Goal: Task Accomplishment & Management: Complete application form

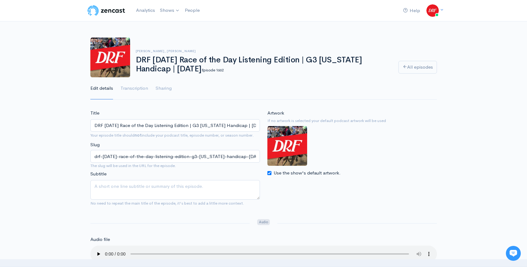
click at [103, 11] on img at bounding box center [106, 10] width 39 height 12
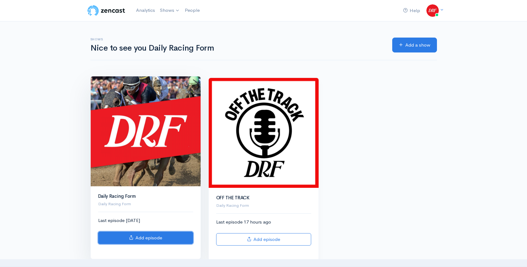
click at [159, 243] on link "Add episode" at bounding box center [145, 238] width 95 height 13
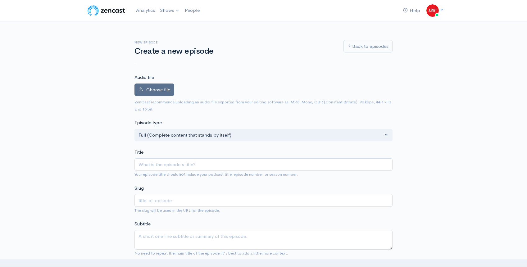
click at [151, 91] on span "Choose file" at bounding box center [158, 90] width 24 height 6
click at [0, 0] on input "Choose file" at bounding box center [0, 0] width 0 height 0
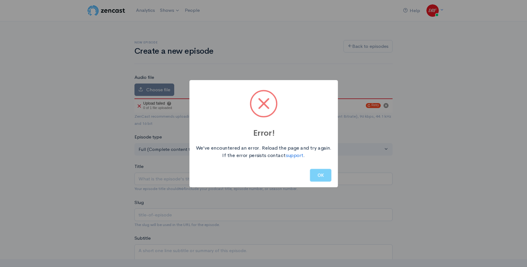
click at [321, 174] on button "OK" at bounding box center [320, 175] width 21 height 13
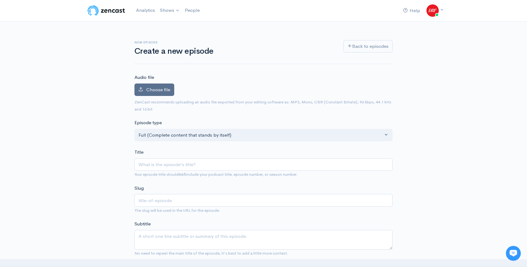
click at [160, 89] on span "Choose file" at bounding box center [158, 90] width 24 height 6
click at [0, 0] on input "Choose file" at bounding box center [0, 0] width 0 height 0
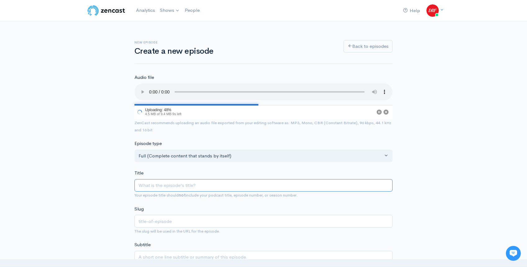
click at [164, 182] on input "Title" at bounding box center [263, 185] width 258 height 13
paste input "Race 2 @ Assiniboia Downs | DRF Tuesday ROTD | October 7, 2025"
type input "Race 2 @ Assiniboia Downs | DRF Tuesday ROTD | October 7, 2025"
type input "race-2-assiniboia-downs-drf-tuesday-rotd-october-7-2025"
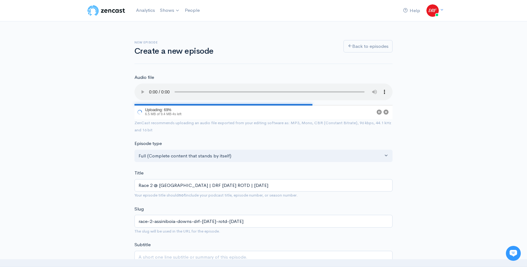
click at [240, 185] on input "Race 2 @ Assiniboia Downs | DRF Tuesday ROTD | October 7, 2025" at bounding box center [263, 185] width 258 height 13
type input "Race 2 @ Assiniboia Downs | DRF Tuesday ROTD L| October 7, 2025"
type input "race-2-assiniboia-downs-drf-tuesday-rotd-l-october-7-2025"
type input "Race 2 @ Assiniboia Downs | DRF Tuesday ROTD Li| October 7, 2025"
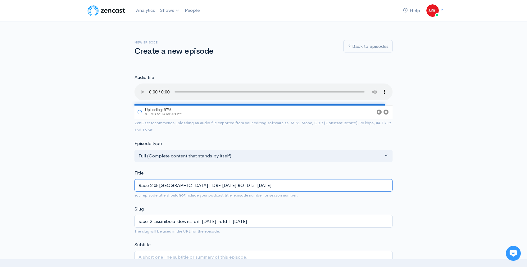
type input "race-2-assiniboia-downs-drf-tuesday-rotd-li-october-7-2025"
type input "Race 2 @ Assiniboia Downs | DRF Tuesday ROTD List| October 7, 2025"
type input "race-2-assiniboia-downs-drf-tuesday-rotd-list-october-7-2025"
type input "Race 2 @ Assiniboia Downs | DRF Tuesday ROTD Liste| October 7, 2025"
type input "race-2-assiniboia-downs-drf-tuesday-rotd-liste-october-7-2025"
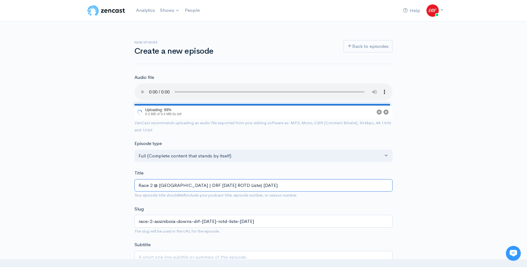
type input "Race 2 @ Assiniboia Downs | DRF Tuesday ROTD Listen| October 7, 2025"
type input "race-2-assiniboia-downs-drf-tuesday-rotd-listen-october-7-2025"
type input "Race 2 @ Assiniboia Downs | DRF Tuesday ROTD Listeni| October 7, 2025"
type input "race-2-assiniboia-downs-drf-tuesday-rotd-listeni-october-7-2025"
type input "Race 2 @ Assiniboia Downs | DRF Tuesday ROTD Listenin| October 7, 2025"
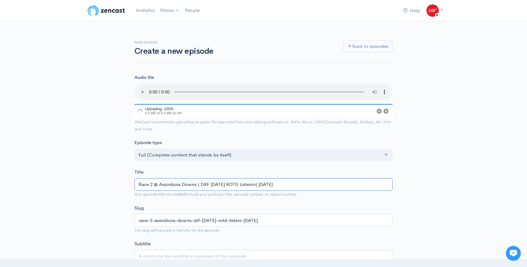
type input "race-2-assiniboia-downs-drf-tuesday-rotd-listenin-october-7-2025"
type input "Race 2 @ Assiniboia Downs | DRF Tuesday ROTD Listening| October 7, 2025"
type input "race-2-assiniboia-downs-drf-tuesday-rotd-listening-october-7-2025"
type input "Race 2 @ Assiniboia Downs | DRF Tuesday ROTD Listening E| October 7, 2025"
type input "race-2-assiniboia-downs-drf-tuesday-rotd-listening-e-october-7-2025"
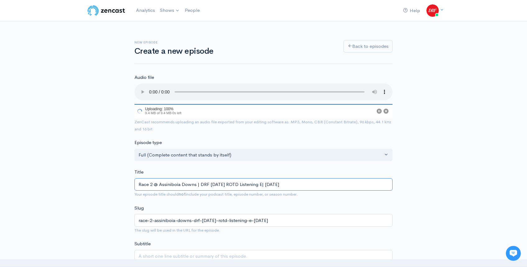
type input "Race 2 @ Assiniboia Downs | DRF Tuesday ROTD Listening Ed| October 7, 2025"
type input "race-2-assiniboia-downs-drf-tuesday-rotd-listening-ed-october-7-2025"
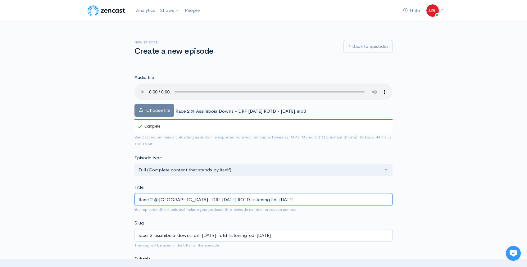
type input "Race 2 @ Assiniboia Downs | DRF Tuesday ROTD Listening Edi| October 7, 2025"
type input "race-2-assiniboia-downs-drf-tuesday-rotd-listening-edi-october-7-2025"
type input "Race 2 @ Assiniboia Downs | DRF Tuesday ROTD Listening Edit| October 7, 2025"
type input "race-2-assiniboia-downs-drf-tuesday-rotd-listening-edit-october-7-2025"
type input "Race 2 @ Assiniboia Downs | DRF Tuesday ROTD Listening Editi| October 7, 2025"
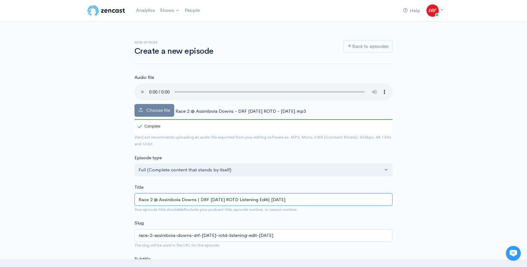
type input "race-2-assiniboia-downs-drf-tuesday-rotd-listening-editi-october-7-2025"
type input "Race 2 @ Assiniboia Downs | DRF Tuesday ROTD Listening Editio| October 7, 2025"
type input "race-2-assiniboia-downs-drf-tuesday-rotd-listening-editio-october-7-2025"
type input "Race 2 @ Assiniboia Downs | DRF Tuesday ROTD Listening Edition| October 7, 2025"
type input "race-2-assiniboia-downs-drf-tuesday-rotd-listening-edition-october-7-2025"
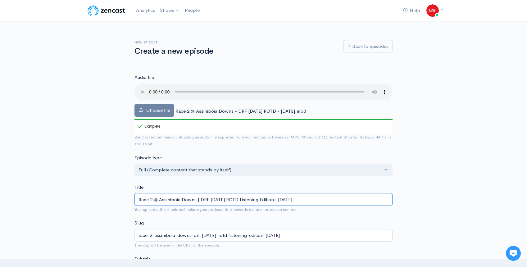
type input "Race 2 @ Assiniboia Downs | DRF [DATE] ROTD Listening Edition | [DATE]"
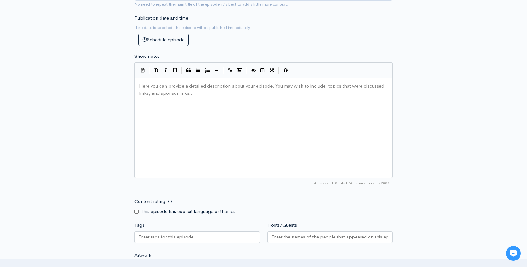
scroll to position [2, 0]
click at [270, 139] on div "Here you can provide a detailed description about your episode. You may wish to…" at bounding box center [271, 135] width 267 height 109
click at [224, 112] on div "Here you can provide a detailed description about your episode. You may wish to…" at bounding box center [271, 135] width 267 height 109
click at [427, 138] on div "New episode Create a new episode Back to episodes Audio file Choose file Race 2…" at bounding box center [264, 62] width 354 height 648
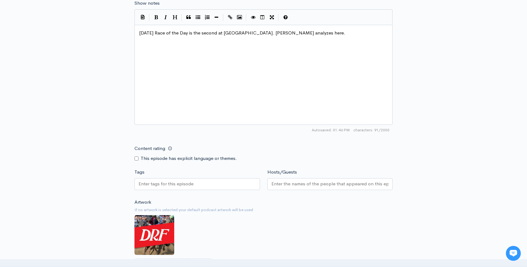
scroll to position [340, 0]
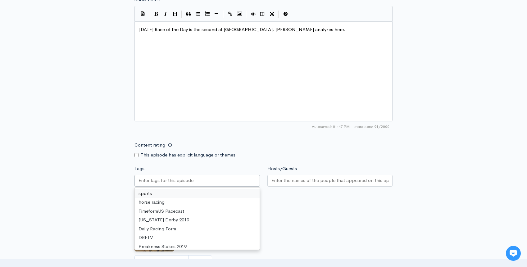
click at [207, 183] on div at bounding box center [196, 181] width 125 height 12
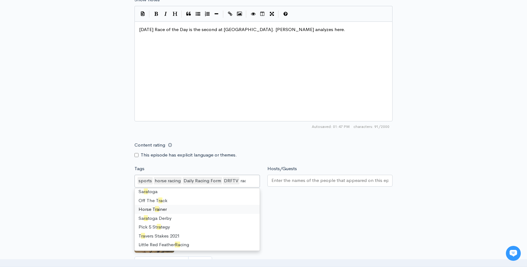
scroll to position [0, 0]
type input "race"
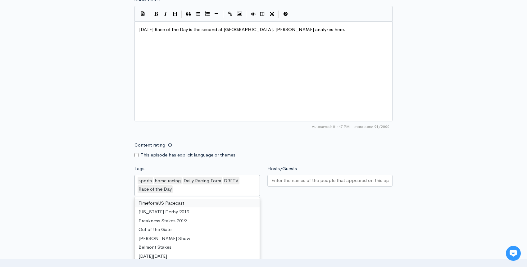
click at [307, 181] on input "Hosts/Guests" at bounding box center [329, 180] width 117 height 7
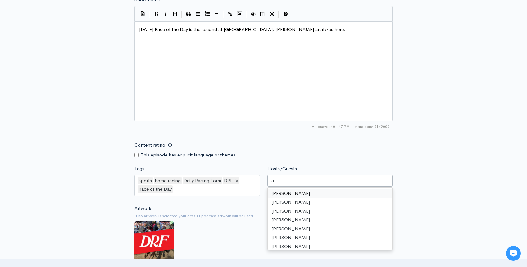
scroll to position [250, 0]
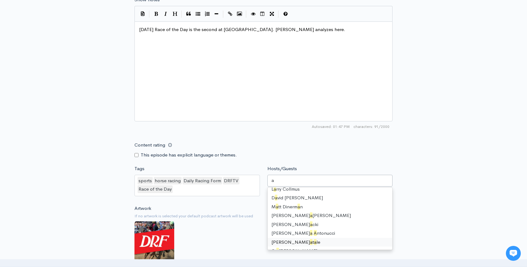
type input "as"
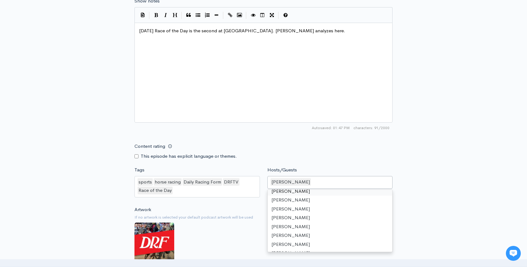
scroll to position [338, 0]
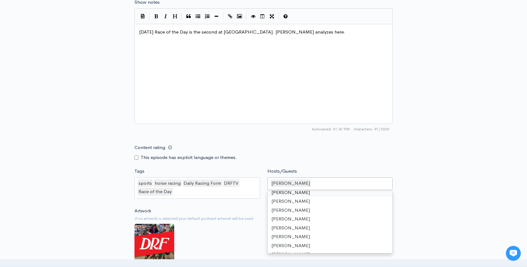
click at [440, 146] on div "New episode Create a new episode Back to episodes Audio file Choose file Race 2…" at bounding box center [263, 13] width 527 height 658
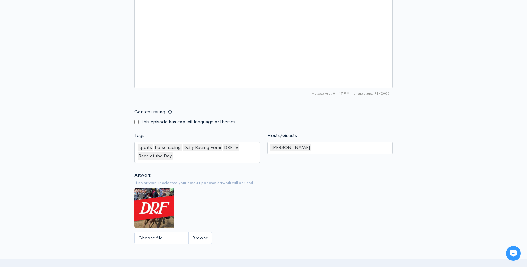
scroll to position [493, 0]
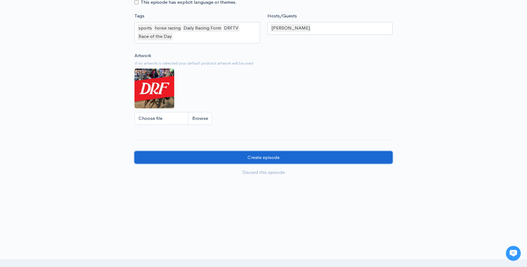
click at [288, 159] on input "Create episode" at bounding box center [263, 157] width 258 height 13
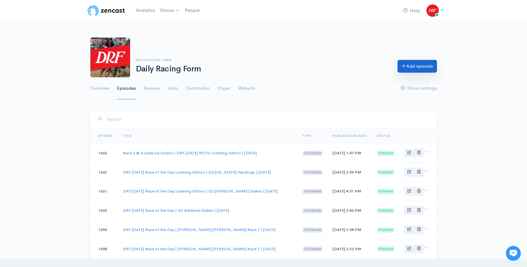
click at [416, 69] on link "Add episode" at bounding box center [417, 66] width 39 height 13
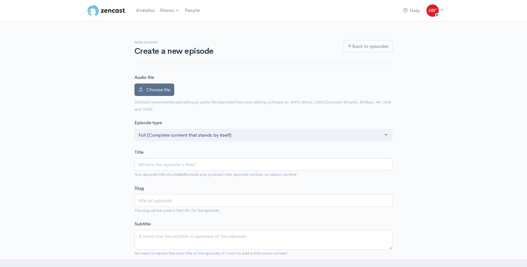
click at [167, 89] on span "Choose file" at bounding box center [158, 90] width 24 height 6
click at [0, 0] on input "Choose file" at bounding box center [0, 0] width 0 height 0
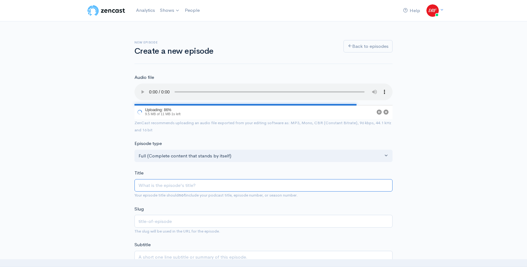
click at [172, 182] on input "Title" at bounding box center [263, 185] width 258 height 13
paste input "Race 7 @ Kenneland | DRF Wednesday ROTD | October 7, 2025"
type input "Race 7 @ Kenneland | DRF Wednesday ROTD | October 7, 2025"
type input "race-7-kenneland-drf-wednesday-rotd-october-7-2025"
click at [233, 185] on input "Race 7 @ Kenneland | DRF Wednesday ROTD | October 7, 2025" at bounding box center [263, 185] width 258 height 13
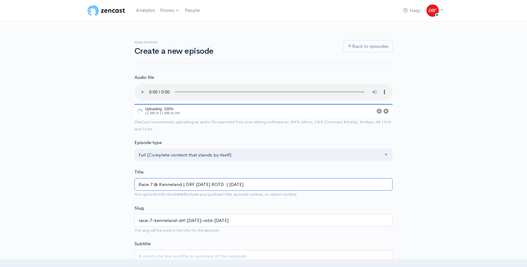
type input "Race 7 @ Kenneland | DRF Wednesday ROTD L | October 7, 2025"
type input "race-7-kenneland-drf-wednesday-rotd-l-october-7-2025"
type input "Race 7 @ Kenneland | DRF Wednesday ROTD Li | October 7, 2025"
type input "race-7-kenneland-drf-wednesday-rotd-li-october-7-2025"
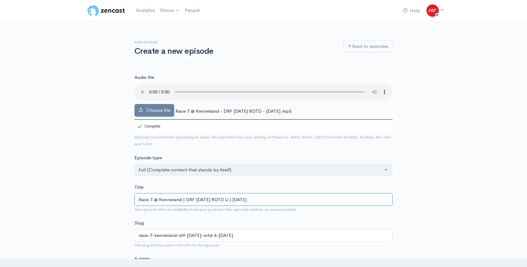
type input "Race 7 @ Kenneland | DRF Wednesday ROTD Lis | October 7, 2025"
type input "race-7-kenneland-drf-wednesday-rotd-lis-october-7-2025"
type input "Race 7 @ Kenneland | DRF Wednesday ROTD Lise | October 7, 2025"
type input "race-7-kenneland-drf-wednesday-rotd-lise-october-7-2025"
type input "Race 7 @ Kenneland | DRF Wednesday ROTD Liset | October 7, 2025"
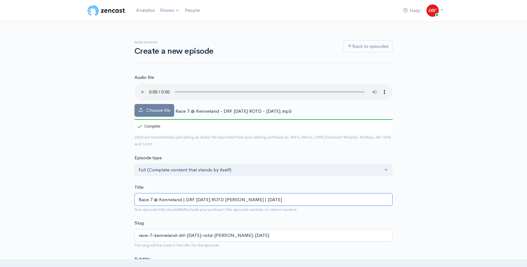
type input "race-7-kenneland-drf-wednesday-rotd-liset-october-7-2025"
type input "Race 7 @ Kenneland | DRF Wednesday ROTD Lise | October 7, 2025"
type input "race-7-kenneland-drf-wednesday-rotd-lise-october-7-2025"
type input "Race 7 @ Kenneland | DRF Wednesday ROTD Lis | October 7, 2025"
type input "race-7-kenneland-drf-wednesday-rotd-lis-october-7-2025"
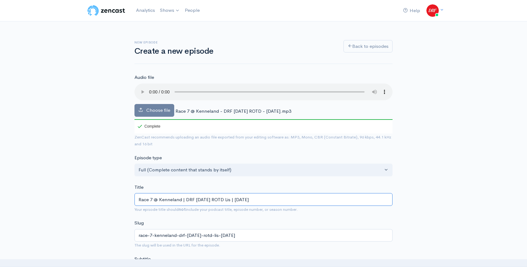
type input "Race 7 @ Kenneland | DRF Wednesday ROTD List | October 7, 2025"
type input "race-7-kenneland-drf-wednesday-rotd-list-october-7-2025"
type input "Race 7 @ Kenneland | DRF Wednesday ROTD Liste | October 7, 2025"
type input "race-7-kenneland-drf-wednesday-rotd-liste-october-7-2025"
type input "Race 7 @ Kenneland | DRF Wednesday ROTD Listen | October 7, 2025"
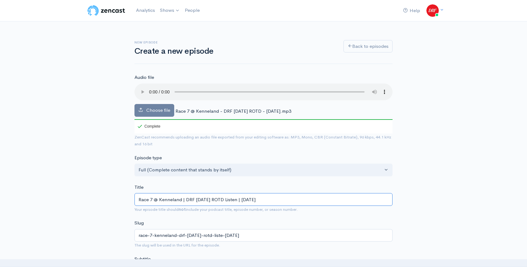
type input "race-7-kenneland-drf-wednesday-rotd-listen-october-7-2025"
type input "Race 7 @ Kenneland | DRF Wednesday ROTD Listeni | October 7, 2025"
type input "race-7-kenneland-drf-wednesday-rotd-listeni-october-7-2025"
type input "Race 7 @ Kenneland | DRF Wednesday ROTD Listenin | October 7, 2025"
type input "race-7-kenneland-drf-wednesday-rotd-listenin-october-7-2025"
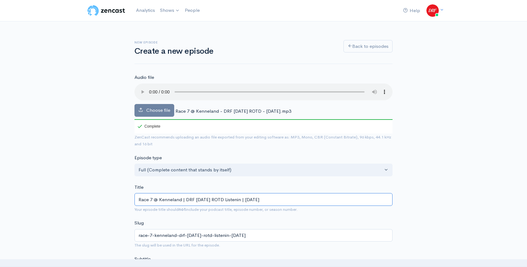
type input "Race 7 @ Kenneland | DRF Wednesday ROTD Listening | October 7, 2025"
type input "race-7-kenneland-drf-wednesday-rotd-listening-october-7-2025"
type input "Race 7 @ Kenneland | DRF Wednesday ROTD Listening E | October 7, 2025"
type input "race-7-kenneland-drf-wednesday-rotd-listening-e-october-7-2025"
type input "Race 7 @ Kenneland | DRF Wednesday ROTD Listening Ed | October 7, 2025"
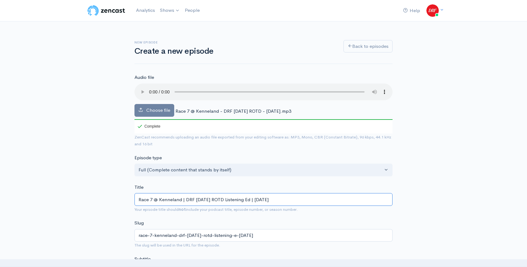
type input "race-7-kenneland-drf-wednesday-rotd-listening-ed-october-7-2025"
type input "Race 7 @ Kenneland | DRF Wednesday ROTD Listening Edi | October 7, 2025"
type input "race-7-kenneland-drf-wednesday-rotd-listening-edi-october-7-2025"
type input "Race 7 @ Kenneland | DRF Wednesday ROTD Listening Edit | October 7, 2025"
type input "race-7-kenneland-drf-wednesday-rotd-listening-edit-october-7-2025"
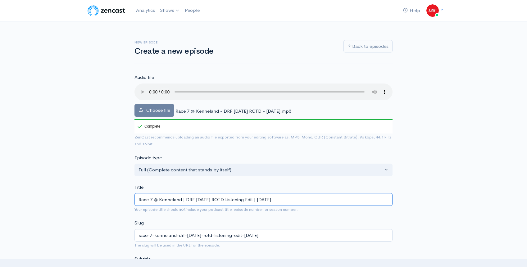
type input "Race 7 @ Kenneland | DRF Wednesday ROTD Listening Editi | October 7, 2025"
type input "race-7-kenneland-drf-wednesday-rotd-listening-editi-october-7-2025"
type input "Race 7 @ Kenneland | DRF Wednesday ROTD Listening Editio | October 7, 2025"
type input "race-7-kenneland-drf-wednesday-rotd-listening-editio-october-7-2025"
type input "Race 7 @ Kenneland | DRF Wednesday ROTD Listening Edition | October 7, 2025"
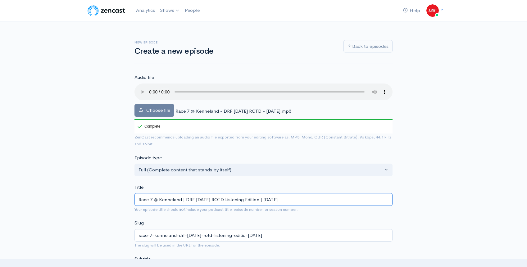
type input "race-7-kenneland-drf-wednesday-rotd-listening-edition-october-7-2025"
type input "Race 7 @ Kenneland | DRF Wednesday ROTD Listening Edition | October 7, 2025"
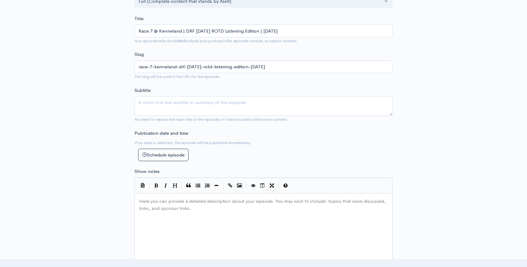
scroll to position [169, 0]
click at [180, 198] on pre "Here you can provide a detailed description about your episode. You may wish to…" at bounding box center [266, 198] width 256 height 0
click at [420, 182] on div "New episode Create a new episode Back to episodes Audio file Choose file Race 7…" at bounding box center [264, 176] width 354 height 648
drag, startPoint x: 355, startPoint y: 202, endPoint x: 394, endPoint y: 202, distance: 39.1
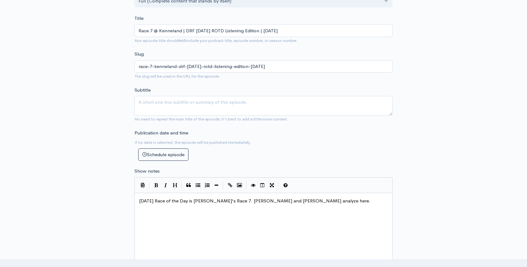
click at [394, 202] on div "New episode Create a new episode Back to episodes Audio file Choose file Race 7…" at bounding box center [264, 176] width 266 height 648
click at [429, 184] on div "New episode Create a new episode Back to episodes Audio file Choose file Race 7…" at bounding box center [264, 176] width 354 height 648
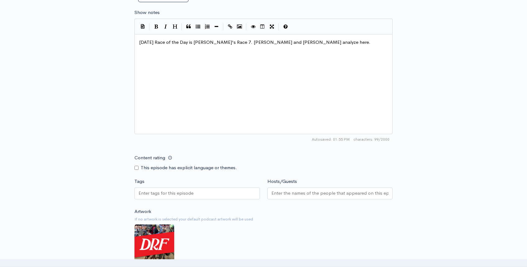
scroll to position [329, 0]
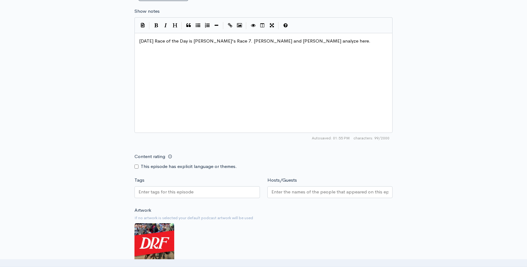
click at [207, 194] on div at bounding box center [196, 192] width 125 height 12
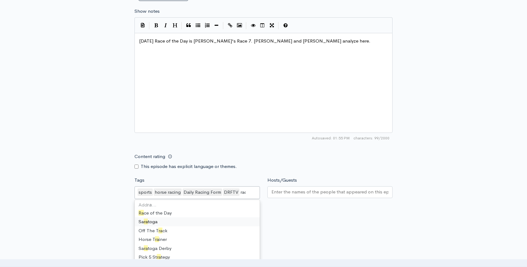
type input "race"
click at [298, 194] on input "Hosts/Guests" at bounding box center [329, 192] width 117 height 7
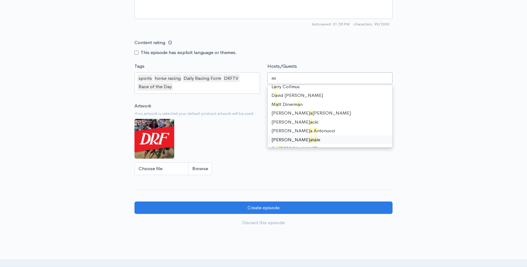
scroll to position [0, 0]
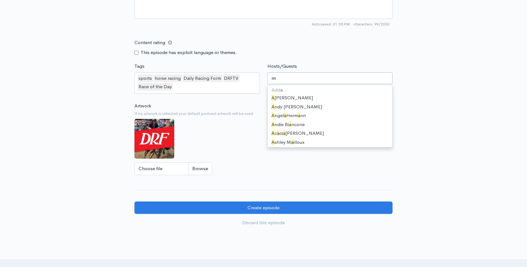
type input "ash"
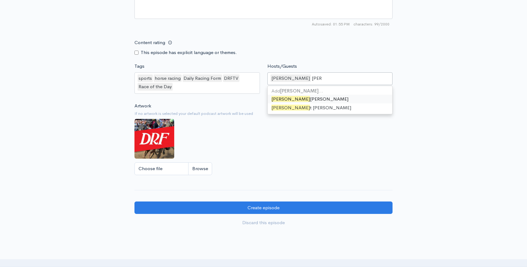
type input "scott"
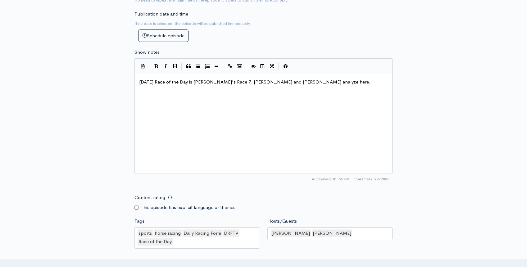
scroll to position [493, 0]
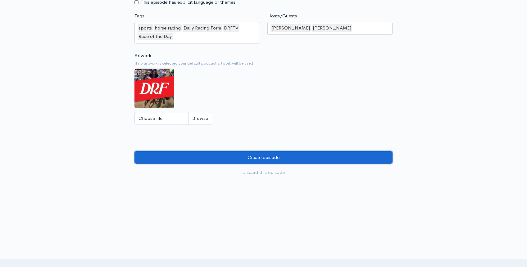
click at [352, 157] on input "Create episode" at bounding box center [263, 157] width 258 height 13
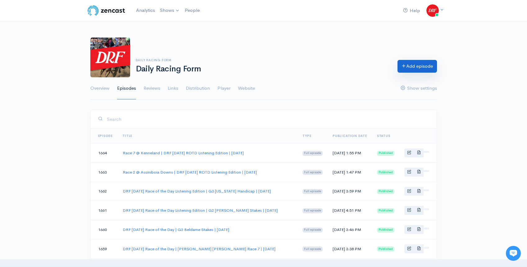
click at [428, 66] on link "Add episode" at bounding box center [417, 66] width 39 height 13
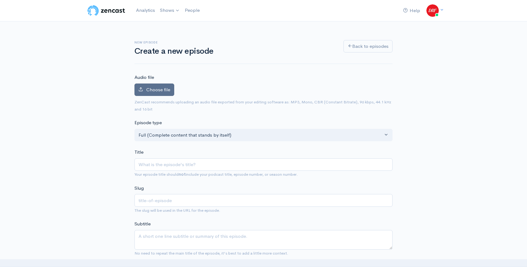
click at [162, 91] on span "Choose file" at bounding box center [158, 90] width 24 height 6
click at [0, 0] on input "Choose file" at bounding box center [0, 0] width 0 height 0
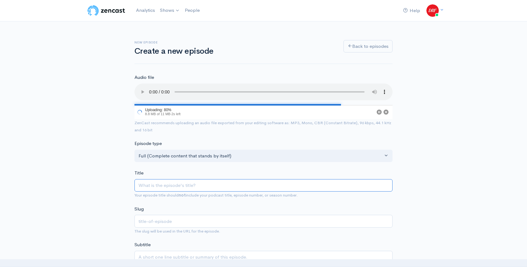
click at [162, 185] on input "Title" at bounding box center [263, 185] width 258 height 13
paste input "Race 6 @ Kenneland | DRF Thursday ROTD | October 8, 2025"
type input "Race 6 @ Kenneland | DRF Thursday ROTD | October 8, 2025"
type input "race-6-kenneland-drf-thursday-rotd-october-8-2025"
click at [226, 186] on input "Race 6 @ Kenneland | DRF Thursday ROTD | October 8, 2025" at bounding box center [263, 185] width 258 height 13
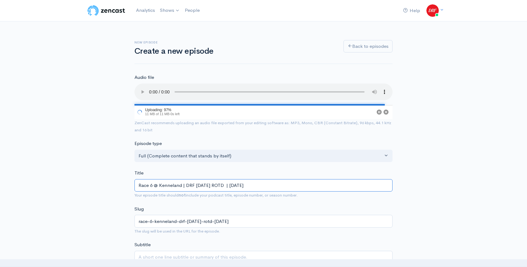
type input "Race 6 @ Kenneland | DRF Thursday ROTD L | October 8, 2025"
type input "race-6-kenneland-drf-thursday-rotd-l-october-8-2025"
type input "Race 6 @ Kenneland | DRF Thursday ROTD Li | October 8, 2025"
type input "race-6-kenneland-drf-thursday-rotd-li-october-8-2025"
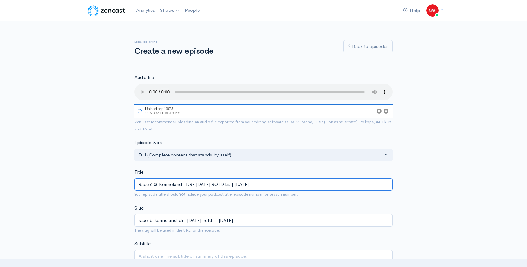
type input "Race 6 @ Kenneland | DRF Thursday ROTD List | October 8, 2025"
type input "race-6-kenneland-drf-thursday-rotd-list-october-8-2025"
type input "Race 6 @ Kenneland | DRF Thursday ROTD Liste | October 8, 2025"
type input "race-6-kenneland-drf-thursday-rotd-liste-october-8-2025"
type input "Race 6 @ Kenneland | DRF Thursday ROTD Listen | October 8, 2025"
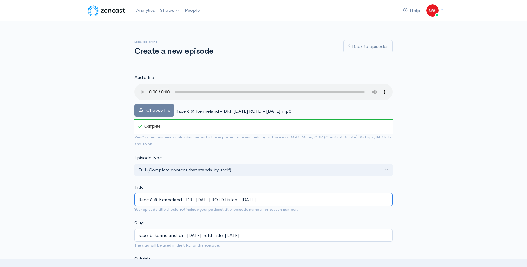
type input "race-6-kenneland-drf-thursday-rotd-listen-october-8-2025"
type input "Race 6 @ Kenneland | DRF Thursday ROTD Listeni | October 8, 2025"
type input "race-6-kenneland-drf-thursday-rotd-listeni-october-8-2025"
type input "Race 6 @ Kenneland | DRF Thursday ROTD Listenin | October 8, 2025"
type input "race-6-kenneland-drf-thursday-rotd-listenin-october-8-2025"
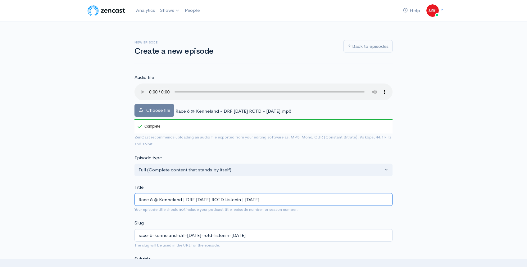
type input "Race 6 @ Kenneland | DRF Thursday ROTD Listening | October 8, 2025"
type input "race-6-kenneland-drf-thursday-rotd-listening-october-8-2025"
type input "Race 6 @ Kenneland | DRF Thursday ROTD Listening E | October 8, 2025"
type input "race-6-kenneland-drf-thursday-rotd-listening-e-october-8-2025"
type input "Race 6 @ Kenneland | DRF Thursday ROTD Listening Ed | October 8, 2025"
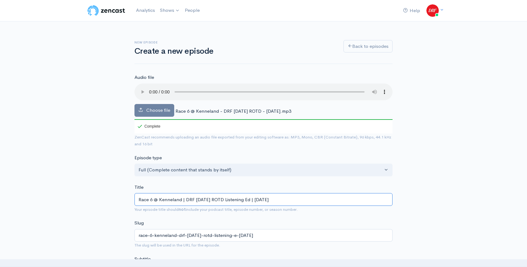
type input "race-6-kenneland-drf-thursday-rotd-listening-ed-october-8-2025"
type input "Race 6 @ Kenneland | DRF Thursday ROTD Listening Edi | October 8, 2025"
type input "race-6-kenneland-drf-thursday-rotd-listening-edi-october-8-2025"
type input "Race 6 @ Kenneland | DRF Thursday ROTD Listening Edit | October 8, 2025"
type input "race-6-kenneland-drf-thursday-rotd-listening-edit-october-8-2025"
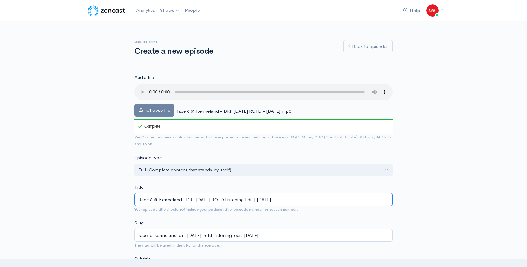
type input "Race 6 @ Kenneland | DRF Thursday ROTD Listening Editi | October 8, 2025"
type input "race-6-kenneland-drf-thursday-rotd-listening-editi-october-8-2025"
type input "Race 6 @ Kenneland | DRF Thursday ROTD Listening Editio | October 8, 2025"
type input "race-6-kenneland-drf-thursday-rotd-listening-editio-october-8-2025"
type input "Race 6 @ Kenneland | DRF [DATE] ROTD Listening Edition | [DATE]"
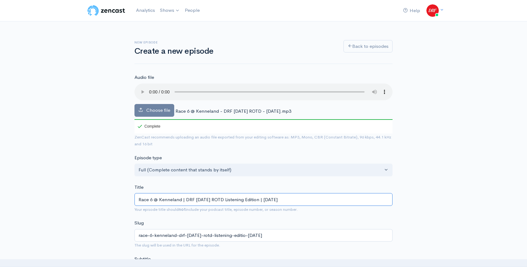
type input "race-6-kenneland-drf-thursday-rotd-listening-edition-october-8-2025"
type input "Race 6 @ Kenneland | DRF [DATE] ROTD Listening Edition | [DATE]"
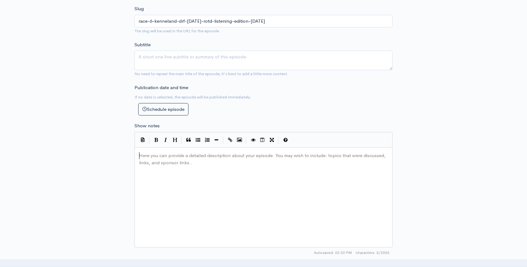
scroll to position [2, 0]
click at [256, 177] on div "Here you can provide a detailed description about your episode. You may wish to…" at bounding box center [271, 205] width 267 height 109
click at [443, 132] on div "New episode Create a new episode Back to episodes Audio file Choose file Race 6…" at bounding box center [263, 131] width 527 height 648
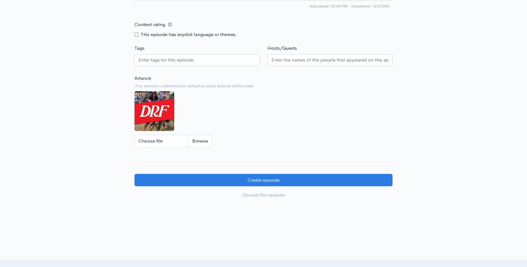
scroll to position [470, 0]
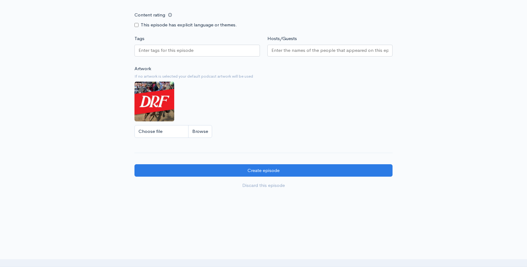
click at [204, 51] on div at bounding box center [196, 51] width 125 height 12
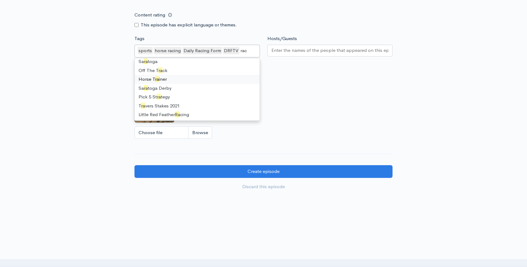
scroll to position [0, 0]
type input "race"
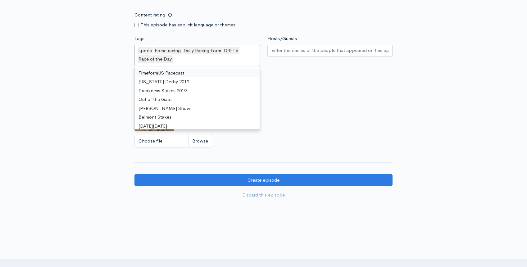
click at [292, 51] on input "Hosts/Guests" at bounding box center [329, 50] width 117 height 7
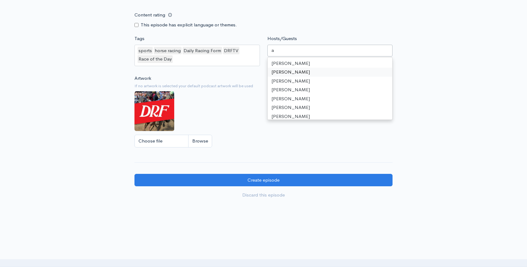
scroll to position [286, 0]
type input "as"
type input "sc"
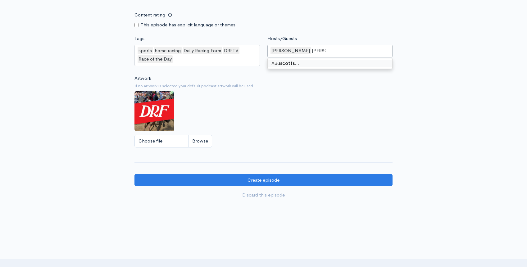
type input "scott"
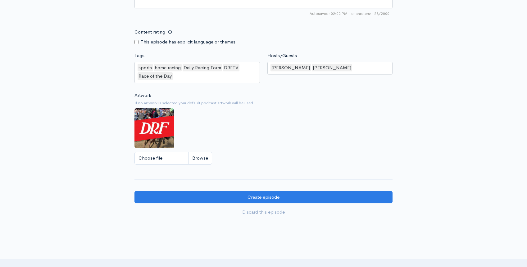
scroll to position [493, 0]
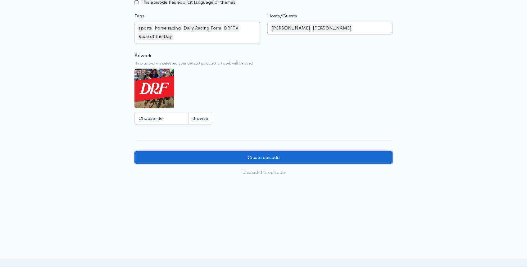
click at [294, 155] on input "Create episode" at bounding box center [263, 157] width 258 height 13
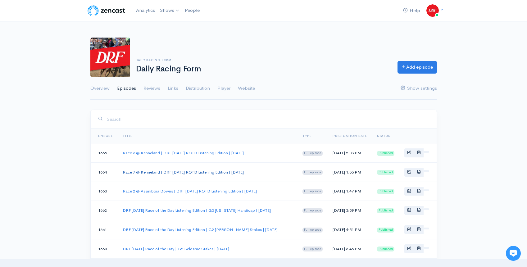
click at [209, 175] on link "Race 7 @ Kenneland | DRF [DATE] ROTD Listening Edition | [DATE]" at bounding box center [183, 172] width 121 height 5
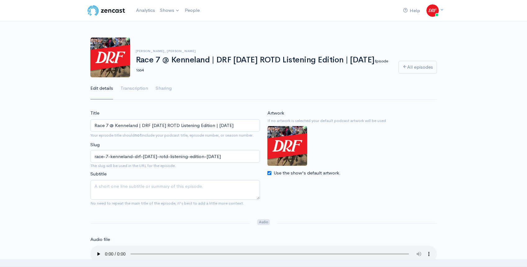
click at [247, 123] on input "Race 7 @ Kenneland | DRF [DATE] ROTD Listening Edition | [DATE]" at bounding box center [175, 125] width 170 height 13
type input "Race 7 @ Kenneland | DRF [DATE] ROTD Listening Edition | [DATE]"
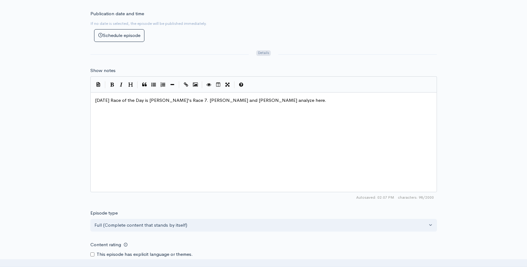
scroll to position [496, 0]
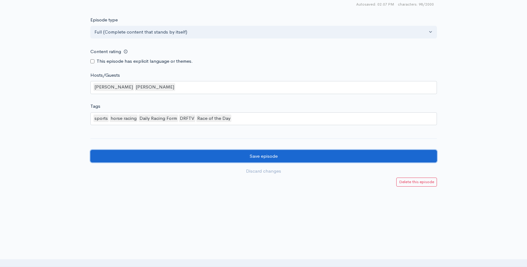
click at [281, 156] on input "Save episode" at bounding box center [263, 156] width 347 height 13
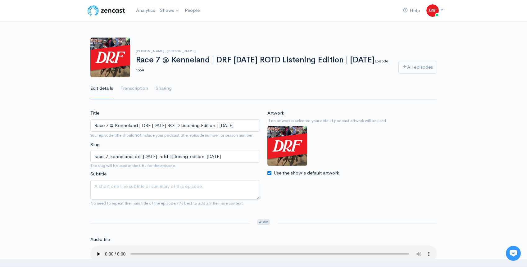
click at [98, 11] on img at bounding box center [106, 10] width 39 height 12
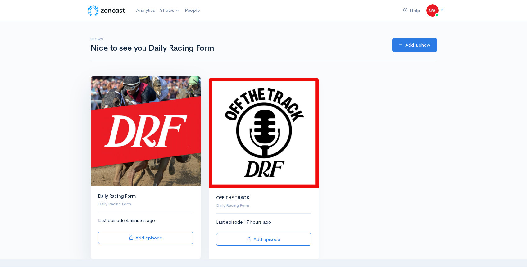
click at [161, 168] on img at bounding box center [146, 131] width 110 height 110
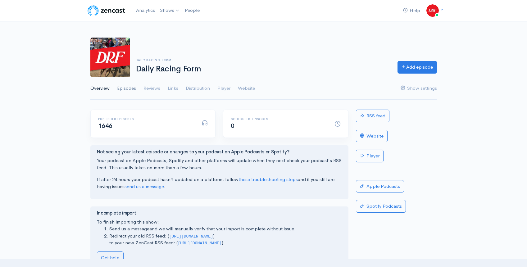
click at [121, 88] on link "Episodes" at bounding box center [126, 88] width 19 height 22
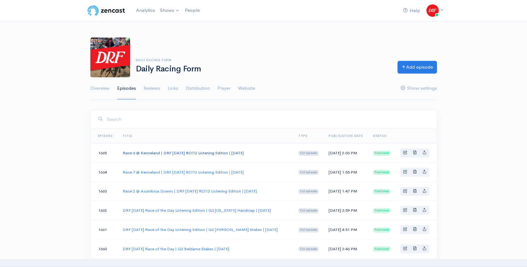
click at [204, 153] on link "Race 6 @ Kenneland | DRF Thursday ROTD Listening Edition | October 8, 2025" at bounding box center [183, 152] width 121 height 5
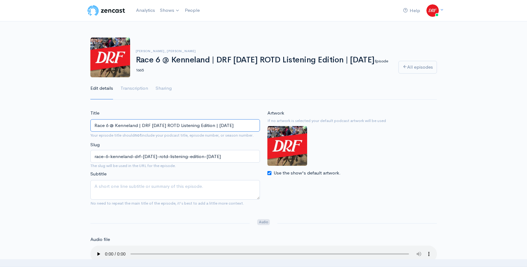
click at [243, 125] on input "Race 6 @ Kenneland | DRF Thursday ROTD Listening Edition | October 8, 2025" at bounding box center [175, 125] width 170 height 13
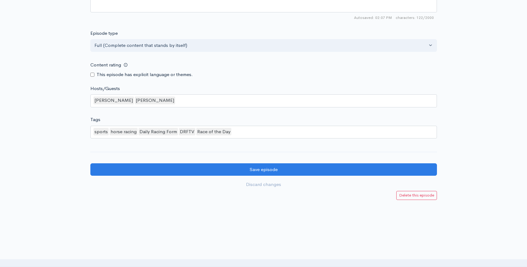
scroll to position [496, 0]
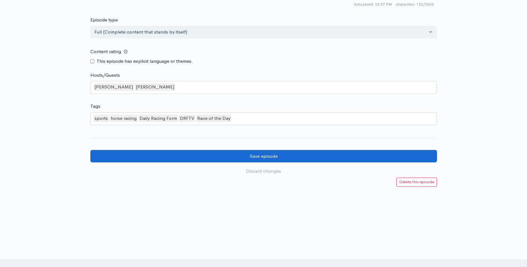
type input "Race 6 @ Kenneland | DRF [DATE] ROTD Listening Edition | [DATE]"
click at [300, 150] on input "Save episode" at bounding box center [263, 156] width 347 height 13
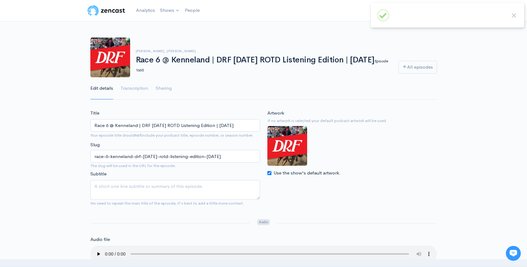
click at [118, 12] on img at bounding box center [106, 10] width 39 height 12
